Goal: Transaction & Acquisition: Purchase product/service

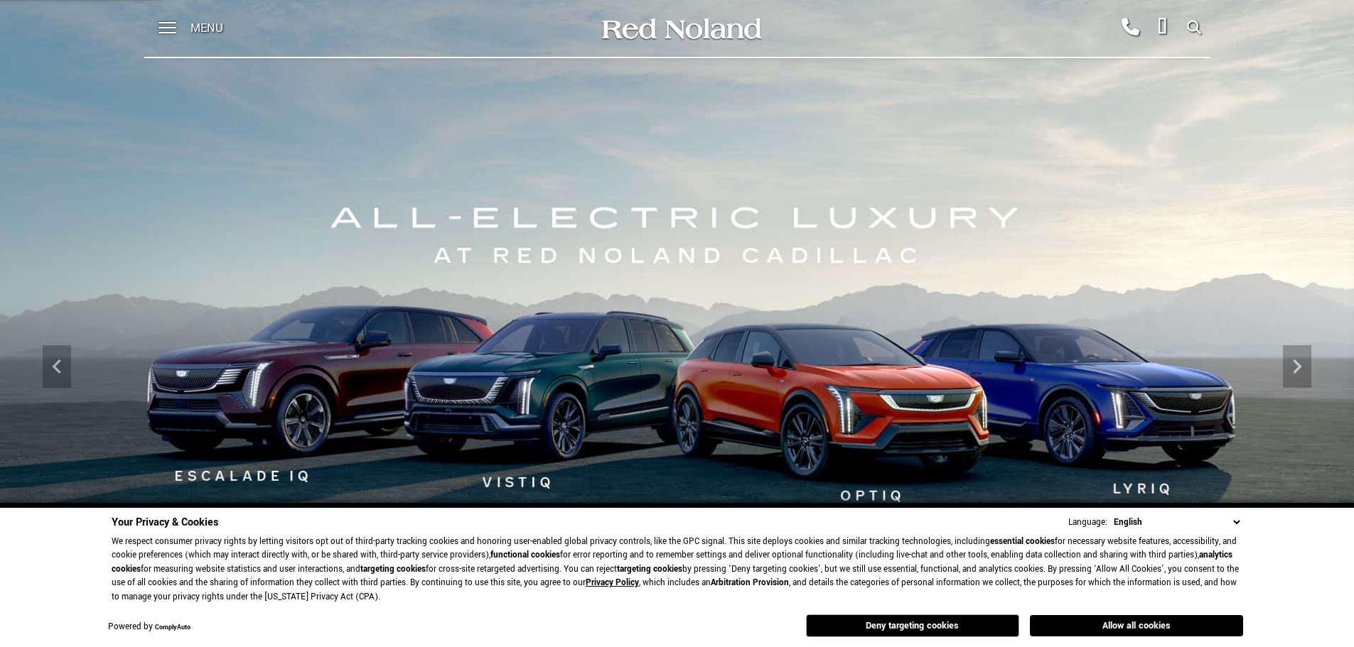
scroll to position [355, 0]
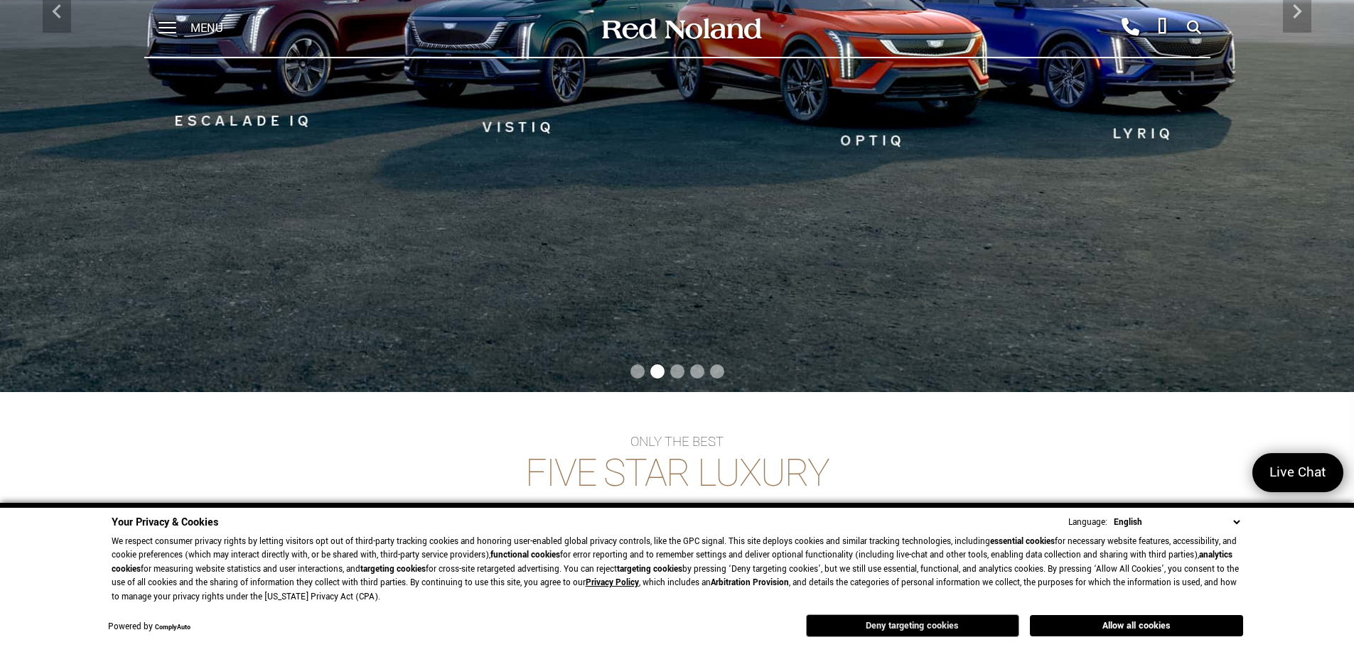
click at [937, 628] on button "Deny targeting cookies" at bounding box center [912, 626] width 213 height 23
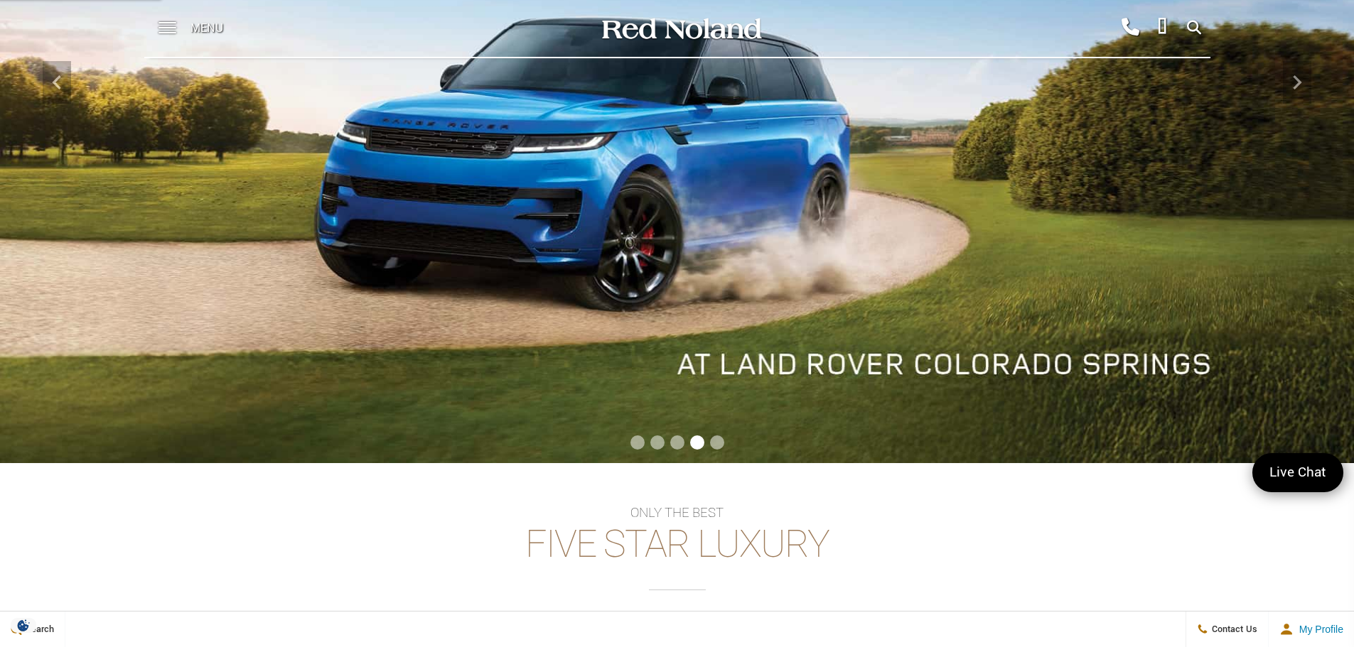
scroll to position [0, 0]
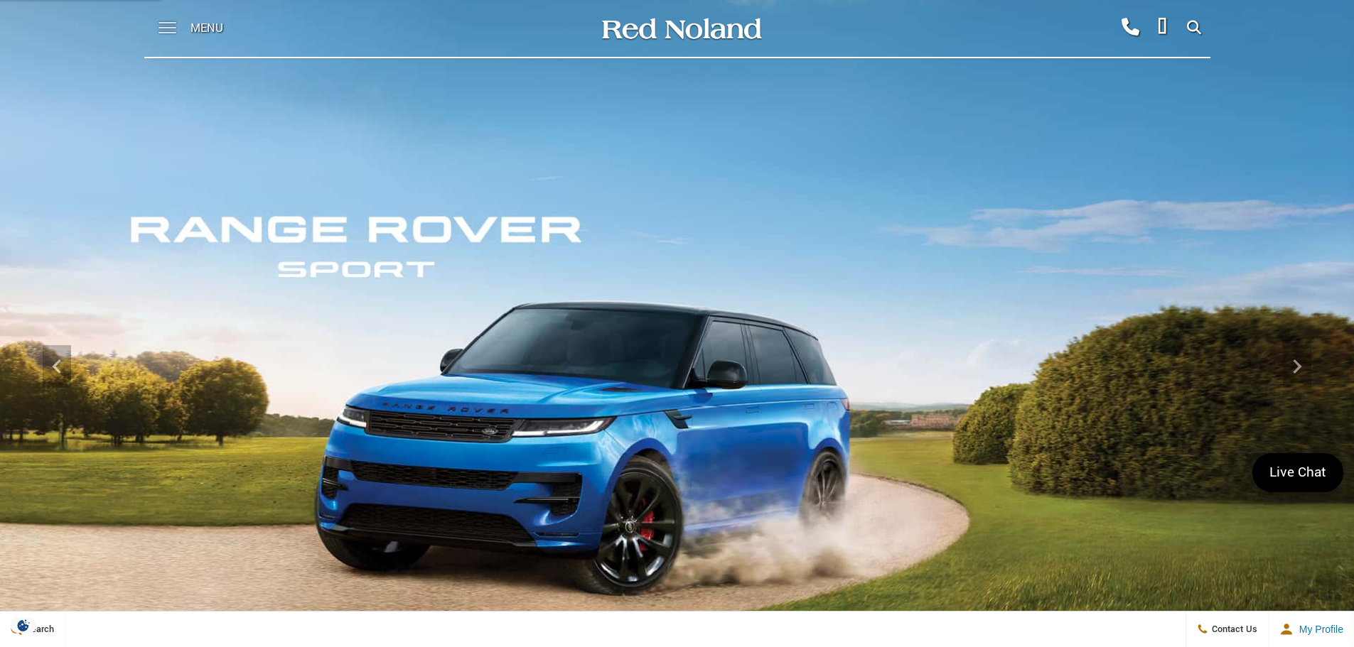
click at [169, 25] on span at bounding box center [167, 28] width 18 height 57
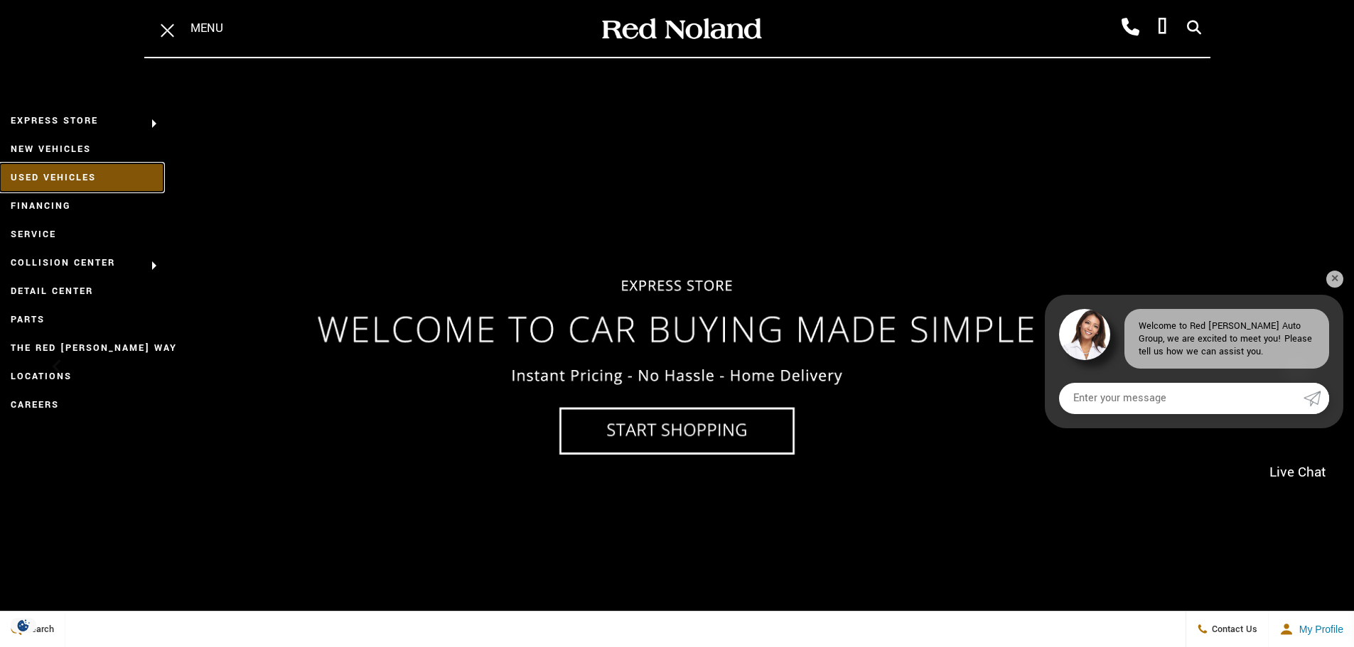
click at [87, 178] on link "Used Vehicles" at bounding box center [81, 177] width 163 height 28
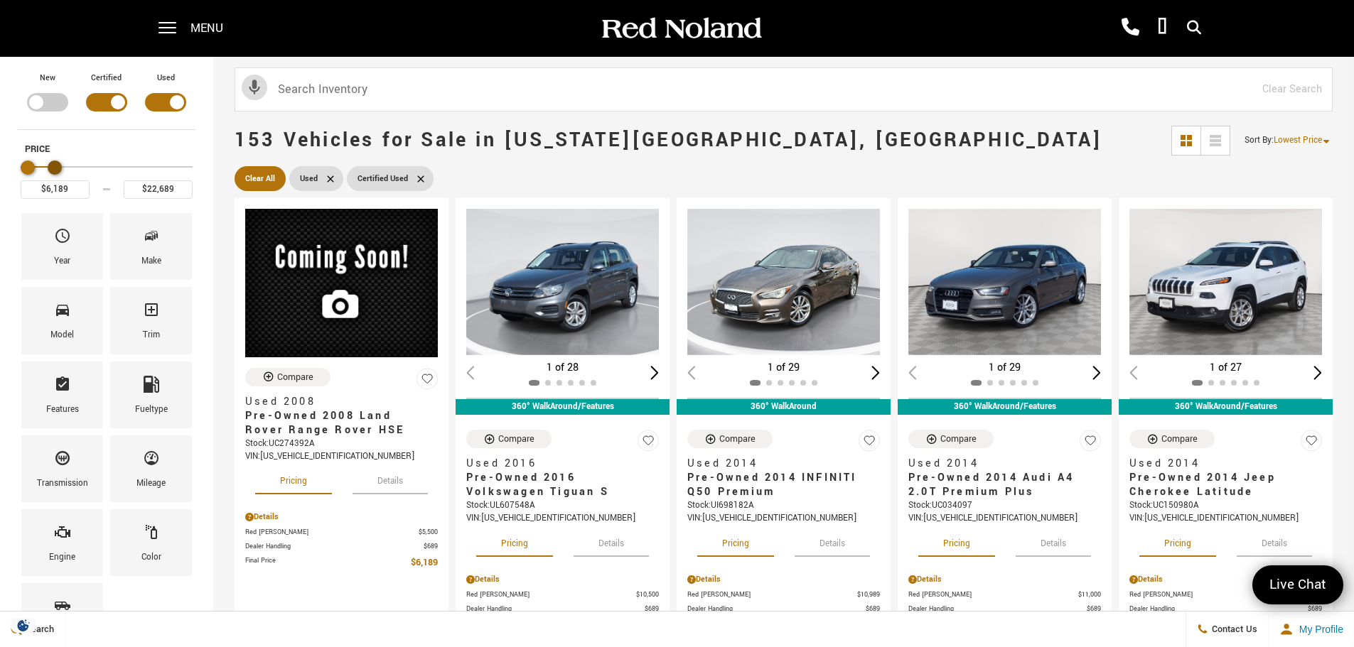
type input "$23,189"
drag, startPoint x: 168, startPoint y: 171, endPoint x: 60, endPoint y: 166, distance: 107.4
click at [60, 166] on div "Maximum Price" at bounding box center [56, 168] width 14 height 14
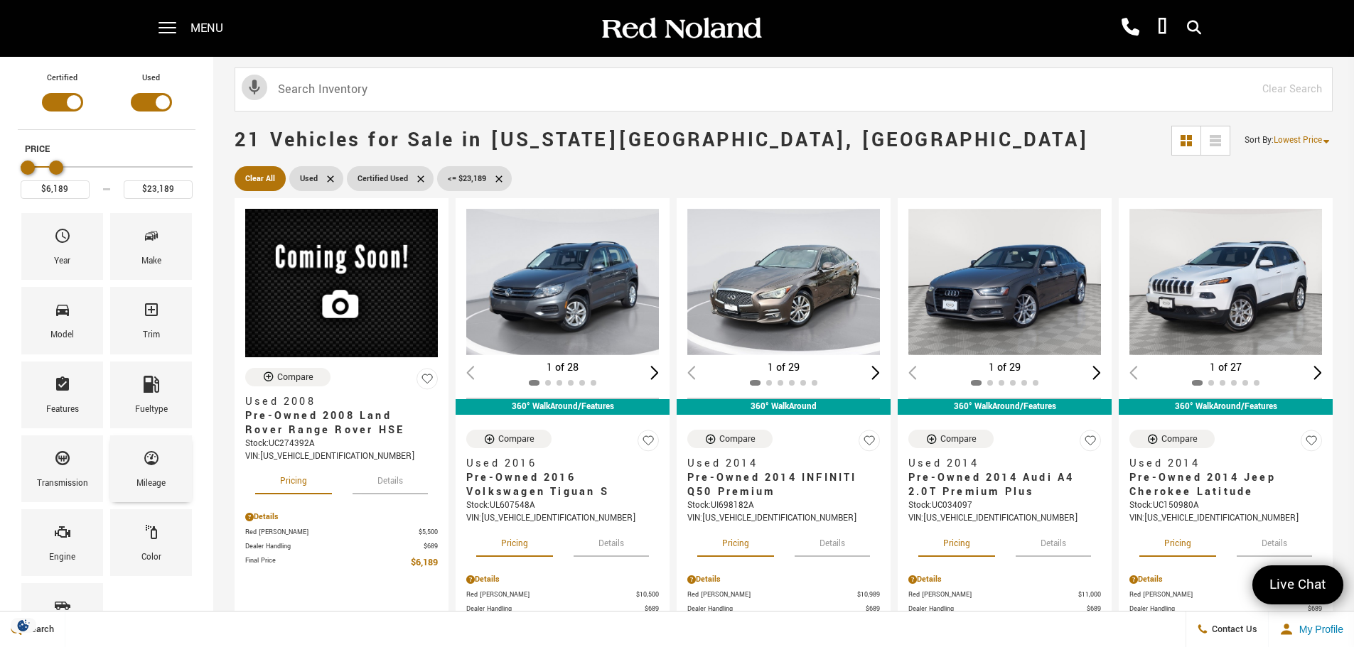
click at [153, 473] on span "Mileage" at bounding box center [151, 461] width 17 height 30
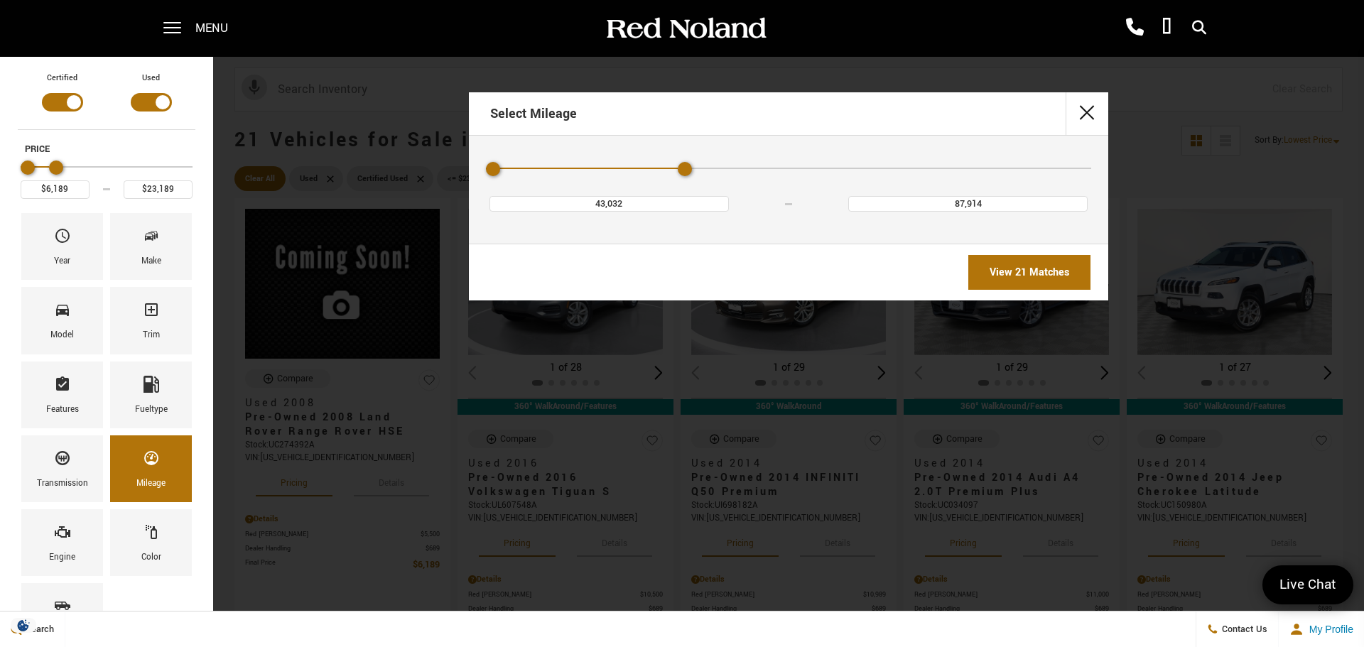
type input "65,473"
drag, startPoint x: 1065, startPoint y: 166, endPoint x: 812, endPoint y: 254, distance: 267.9
click at [567, 183] on div "43,032 65,473" at bounding box center [788, 184] width 605 height 55
type input "$17,678"
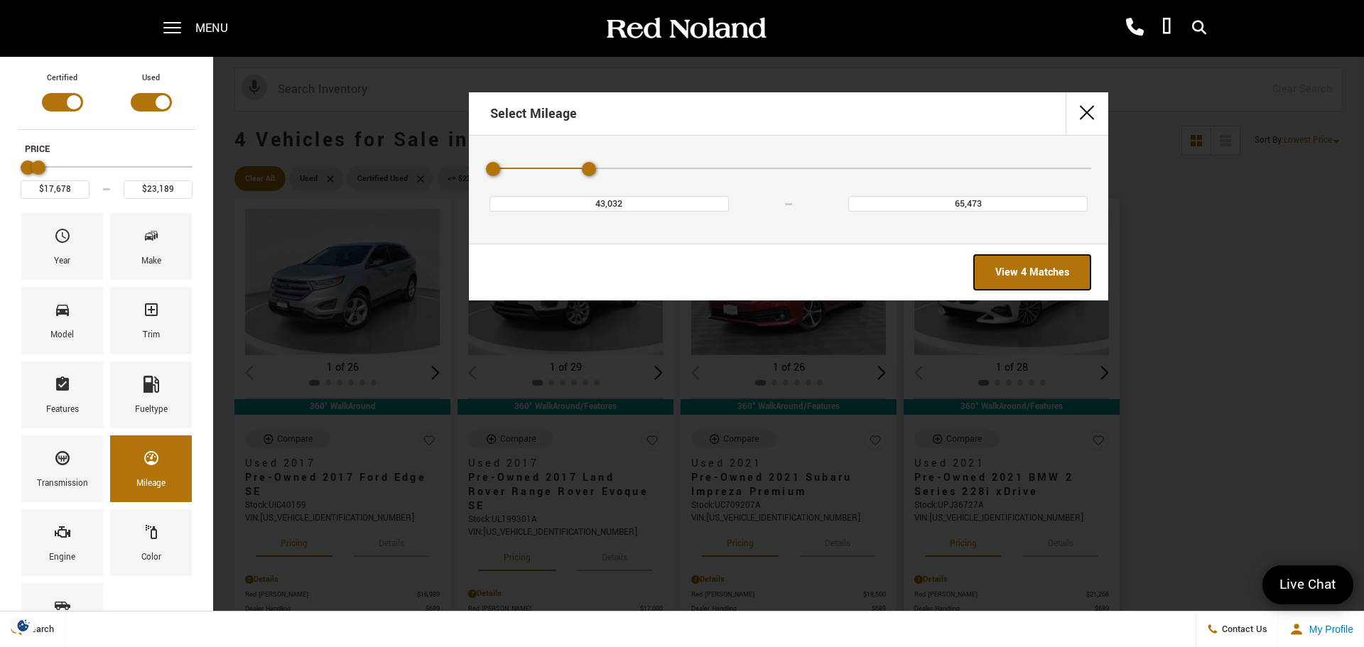
click at [1034, 266] on link "View 4 Matches" at bounding box center [1032, 272] width 117 height 35
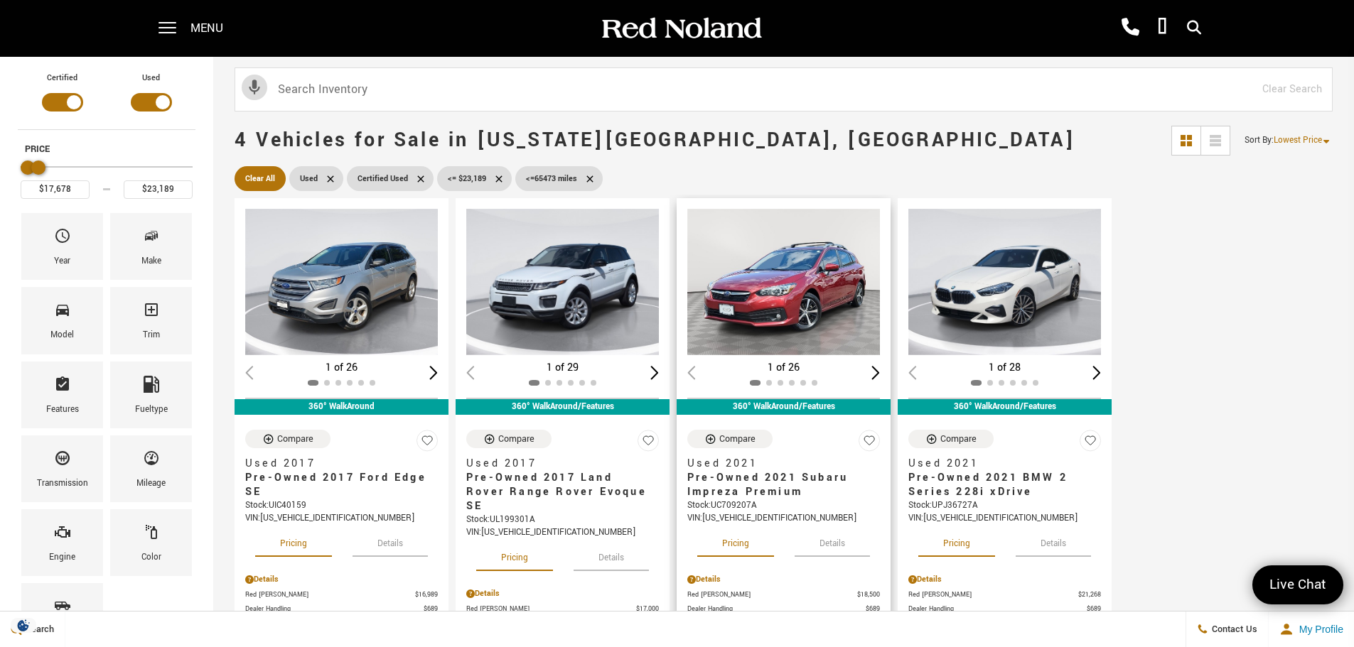
scroll to position [213, 0]
